Goal: Transaction & Acquisition: Purchase product/service

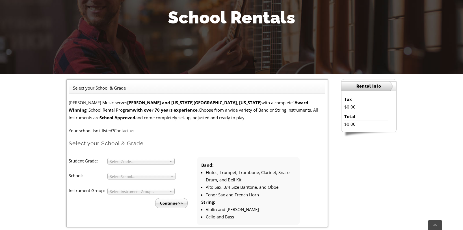
scroll to position [119, 0]
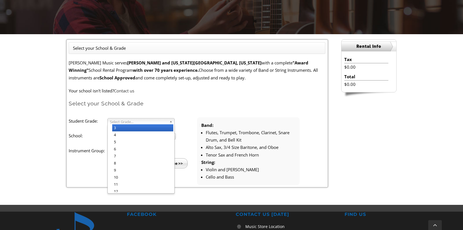
click at [132, 122] on span "Select Grade..." at bounding box center [138, 122] width 57 height 7
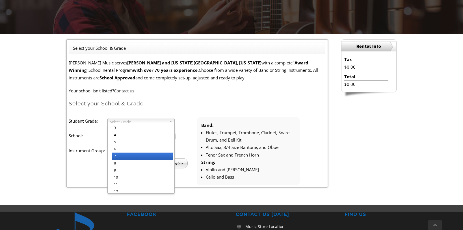
click at [121, 159] on li "7" at bounding box center [142, 156] width 61 height 7
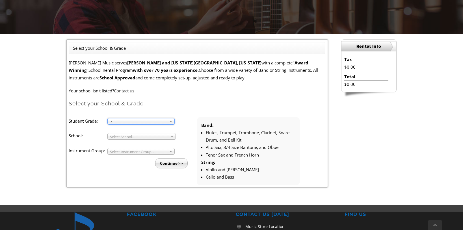
click at [124, 139] on span "Select School..." at bounding box center [139, 136] width 58 height 7
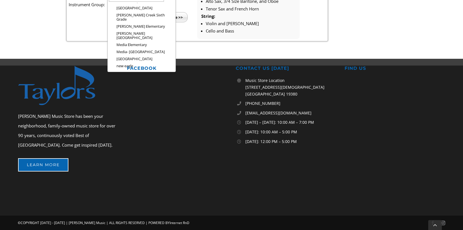
scroll to position [759, 0]
click at [141, 105] on li "[PERSON_NAME][GEOGRAPHIC_DATA]" at bounding box center [143, 110] width 62 height 11
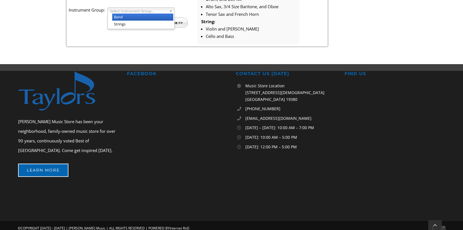
click at [118, 11] on span "Select Instrument Group..." at bounding box center [138, 11] width 57 height 7
click at [119, 17] on li "Band" at bounding box center [142, 17] width 61 height 7
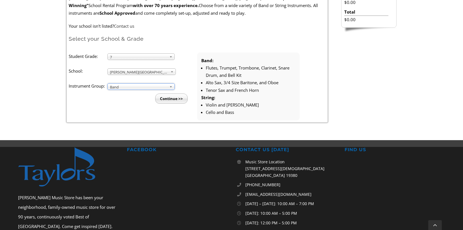
scroll to position [150, 0]
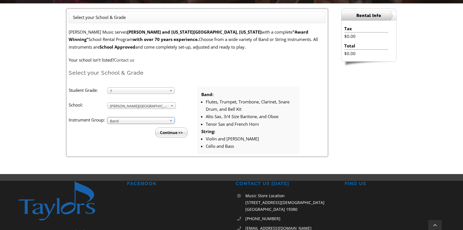
click at [171, 134] on input "Continue >>" at bounding box center [171, 133] width 33 height 10
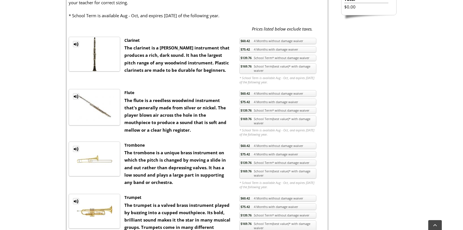
scroll to position [359, 0]
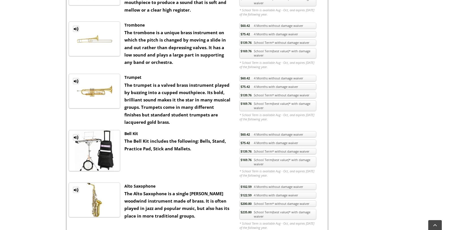
click at [275, 106] on link "$169.76 School Term(best value)* with damage waiver" at bounding box center [278, 105] width 77 height 11
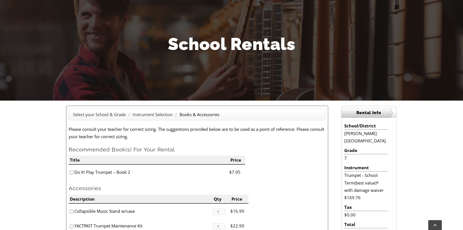
scroll to position [133, 0]
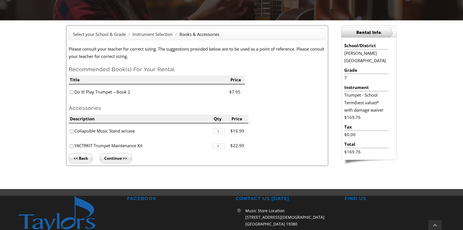
click at [71, 147] on input"] "checkbox" at bounding box center [72, 147] width 4 height 4
checkbox input"] "true"
click at [112, 160] on input "Continue >>" at bounding box center [116, 158] width 33 height 10
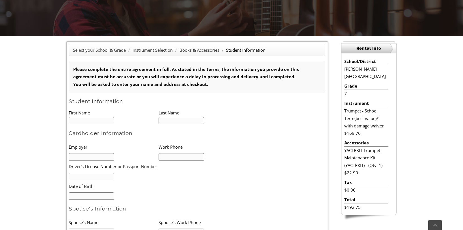
click at [92, 122] on input "text" at bounding box center [92, 121] width 46 height 8
type input "J"
type input "1"
type input "John"
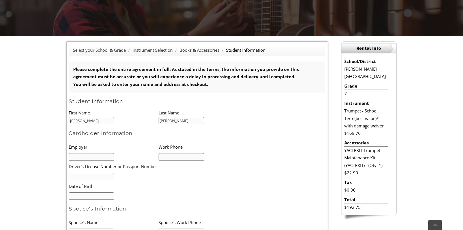
type input "Fiechter"
type input "NA"
type input "302 468 7602"
click at [81, 175] on input "text" at bounding box center [92, 177] width 46 height 8
click at [71, 197] on input "mm/dd/yyyy" at bounding box center [92, 197] width 46 height 8
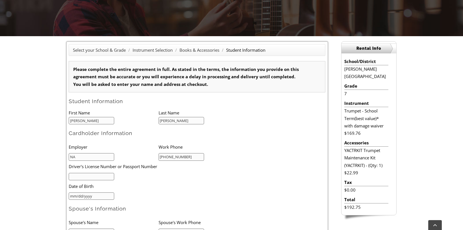
click at [72, 196] on input "mm/dd/yyyy" at bounding box center [92, 197] width 46 height 8
type input "09/30/1980"
click at [83, 177] on input "text" at bounding box center [92, 177] width 46 height 8
type input "DE 2134"
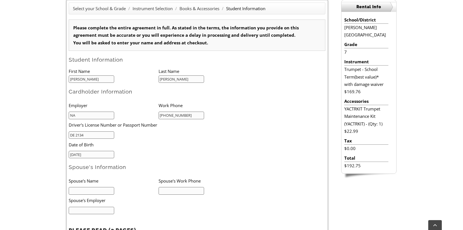
scroll to position [163, 0]
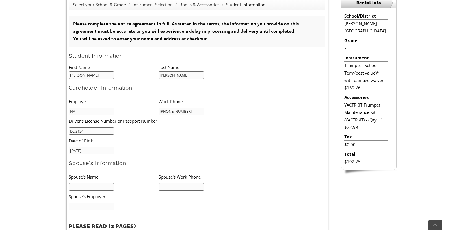
click at [79, 186] on input "text" at bounding box center [92, 187] width 46 height 8
type input "Samuel C Fiechter"
click at [181, 188] on input "text" at bounding box center [182, 187] width 46 height 8
click at [194, 186] on input "text" at bounding box center [182, 187] width 46 height 8
type input "302 689 3798"
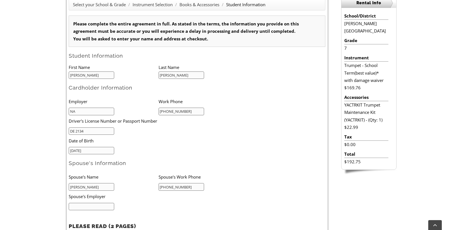
click at [82, 206] on input "text" at bounding box center [92, 207] width 46 height 8
type input "Walnut Green"
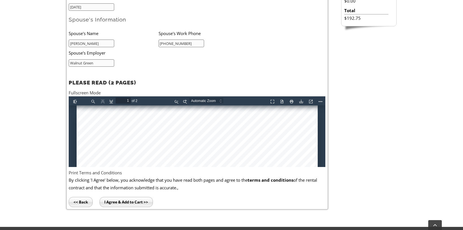
scroll to position [311, 0]
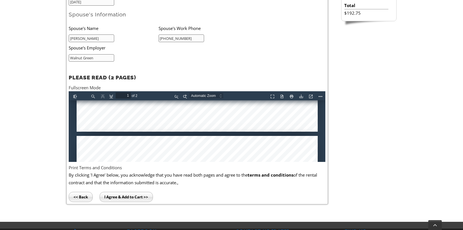
type input "2"
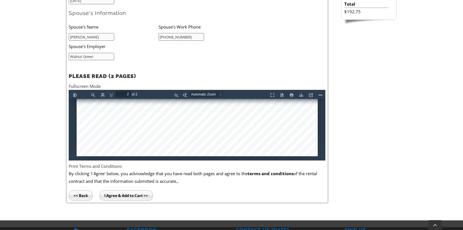
scroll to position [340, 0]
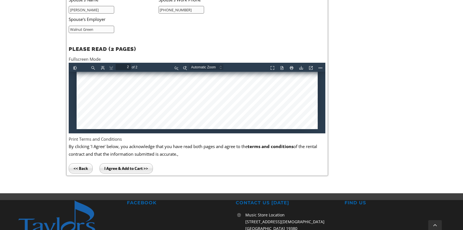
click at [127, 170] on input "I Agree & Add to Cart >>" at bounding box center [126, 168] width 53 height 10
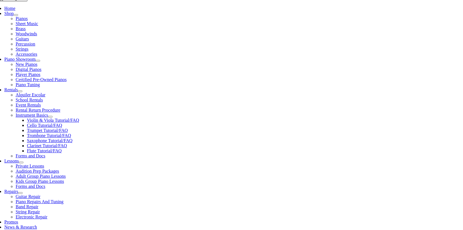
scroll to position [163, 0]
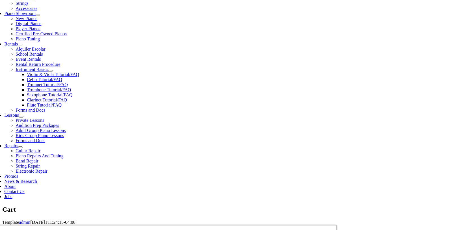
select select "DE"
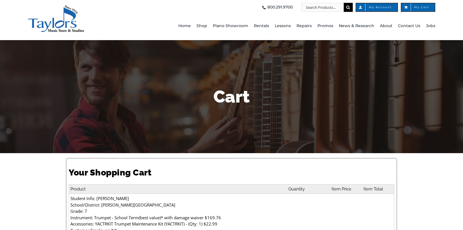
select select "DE"
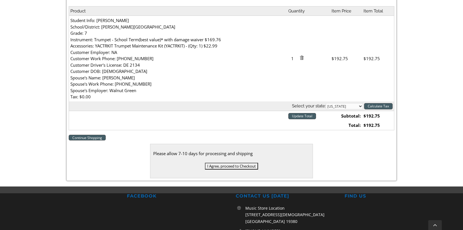
scroll to position [247, 0]
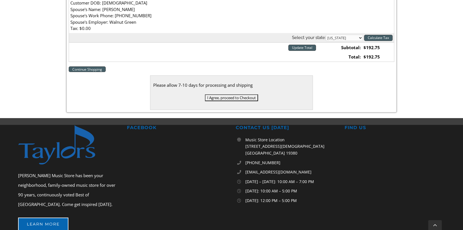
click at [221, 98] on input "I Agree, proceed to Checkout" at bounding box center [231, 97] width 53 height 7
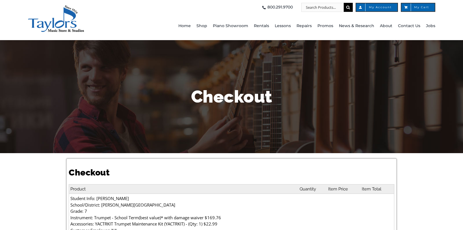
select select
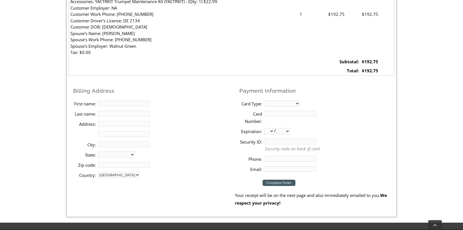
scroll to position [223, 0]
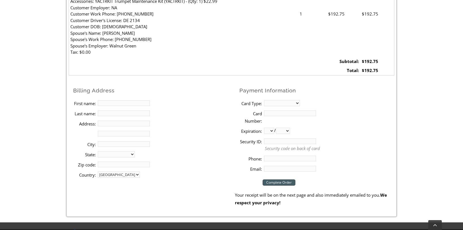
click at [125, 103] on input "First name:" at bounding box center [124, 103] width 52 height 6
type input "[PERSON_NAME]"
type input "PO Box 4016"
type input "[GEOGRAPHIC_DATA]"
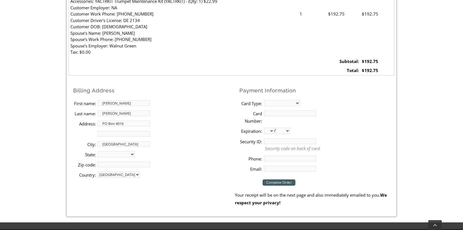
select select "DE"
type input "19807"
type input "3022759497"
type input "[PERSON_NAME][EMAIL_ADDRESS][PERSON_NAME][DOMAIN_NAME]"
click at [278, 101] on select "MasterCard Visa American Express Discover" at bounding box center [282, 103] width 36 height 6
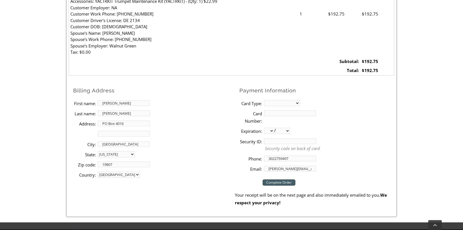
select select "amex"
click at [280, 114] on input "Card Number:" at bounding box center [290, 114] width 52 height 6
type input "[CREDIT_CARD_NUMBER]"
select select "05"
select select "2027"
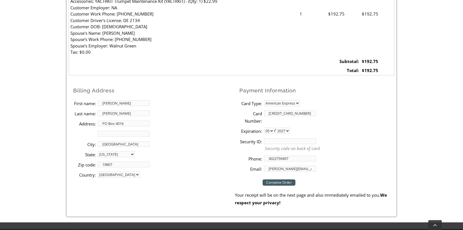
click at [278, 142] on input "Security ID:" at bounding box center [290, 142] width 52 height 6
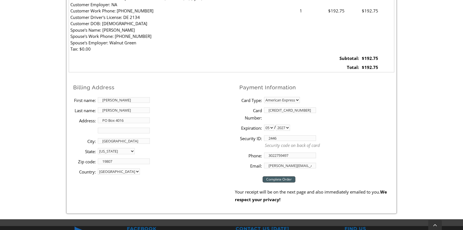
scroll to position [233, 0]
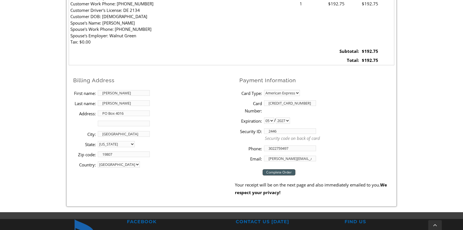
type input "2446"
click at [273, 172] on input "Complete Order" at bounding box center [279, 172] width 33 height 6
